Goal: Find specific page/section: Find specific page/section

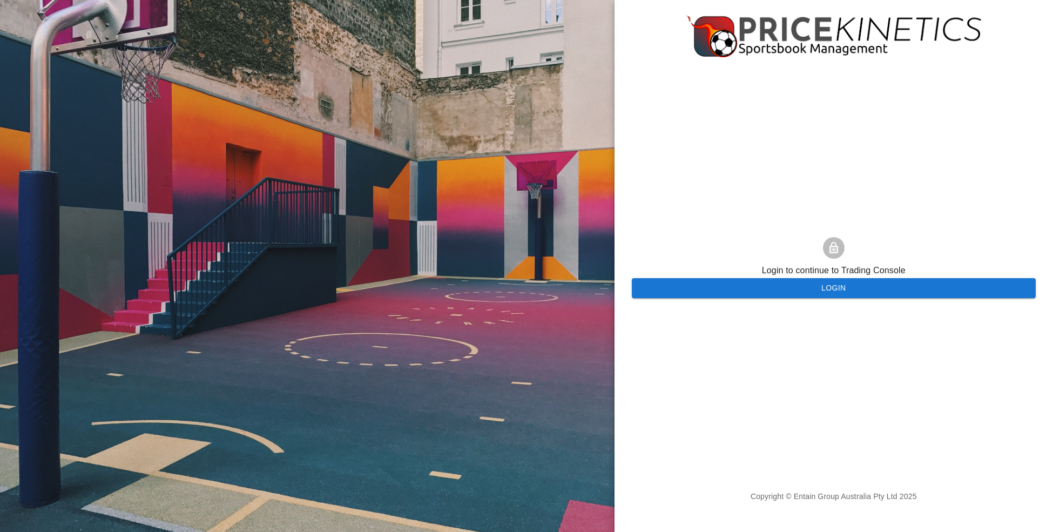
click at [690, 284] on button "Login" at bounding box center [834, 288] width 404 height 20
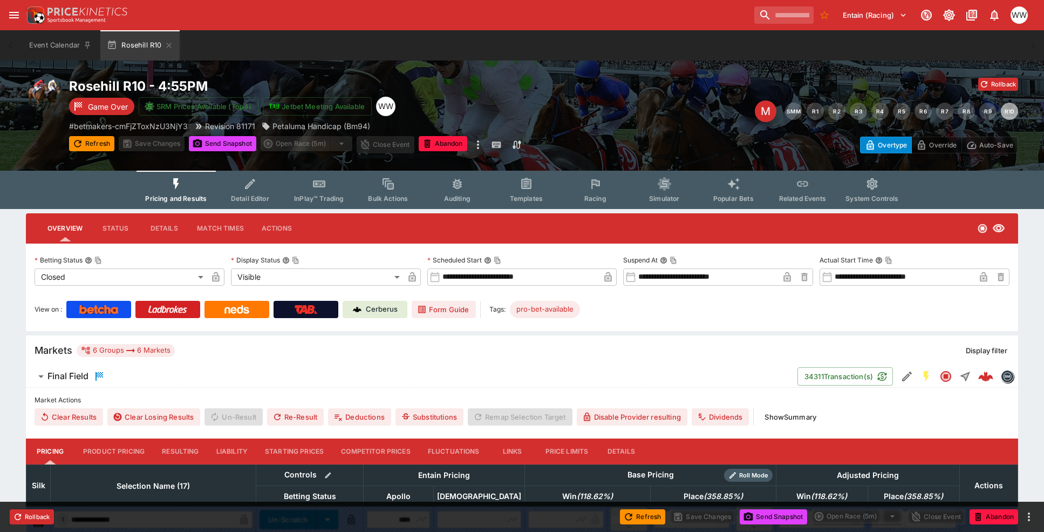
drag, startPoint x: 167, startPoint y: 49, endPoint x: 164, endPoint y: 61, distance: 13.0
click at [167, 49] on icon "button" at bounding box center [169, 45] width 9 height 9
